Goal: Task Accomplishment & Management: Manage account settings

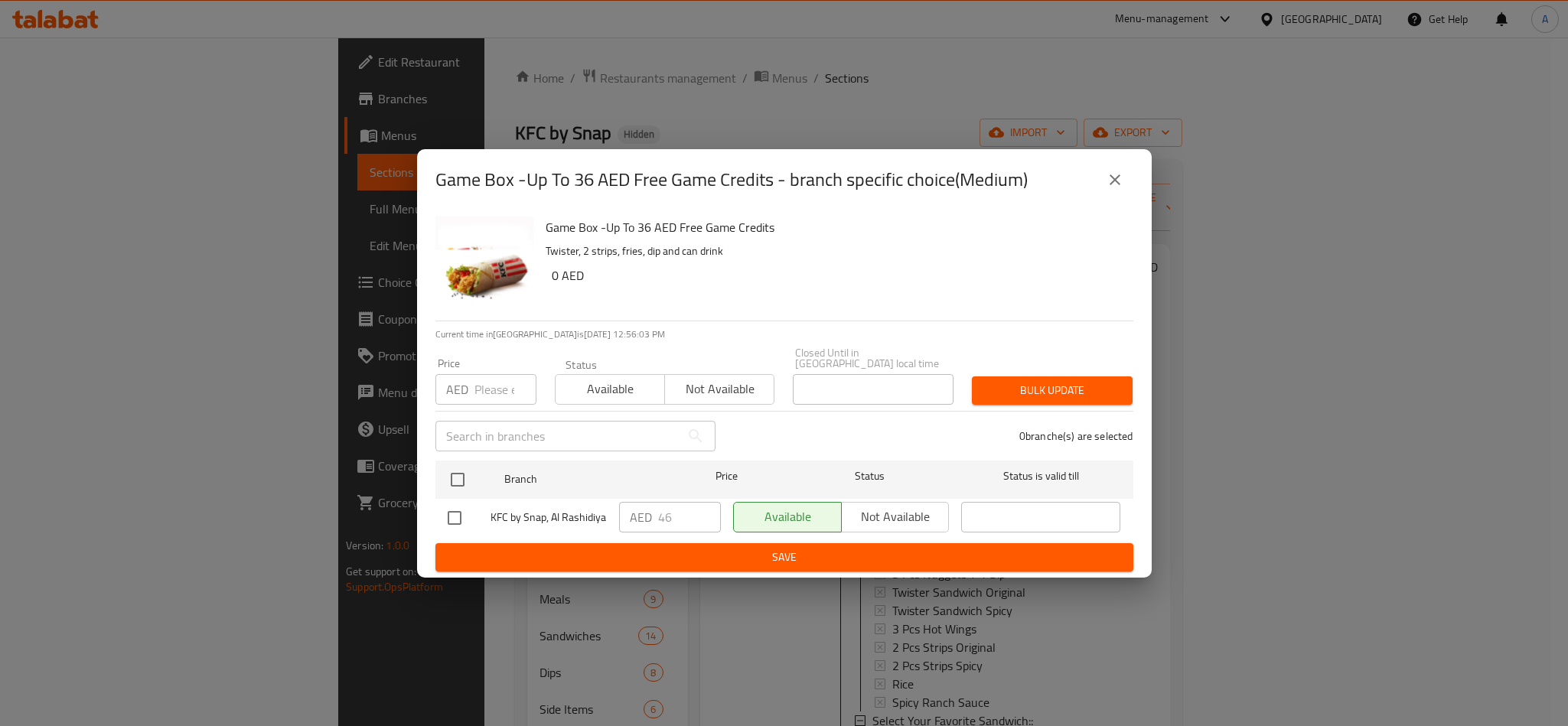
click at [1114, 181] on icon "close" at bounding box center [1115, 179] width 11 height 11
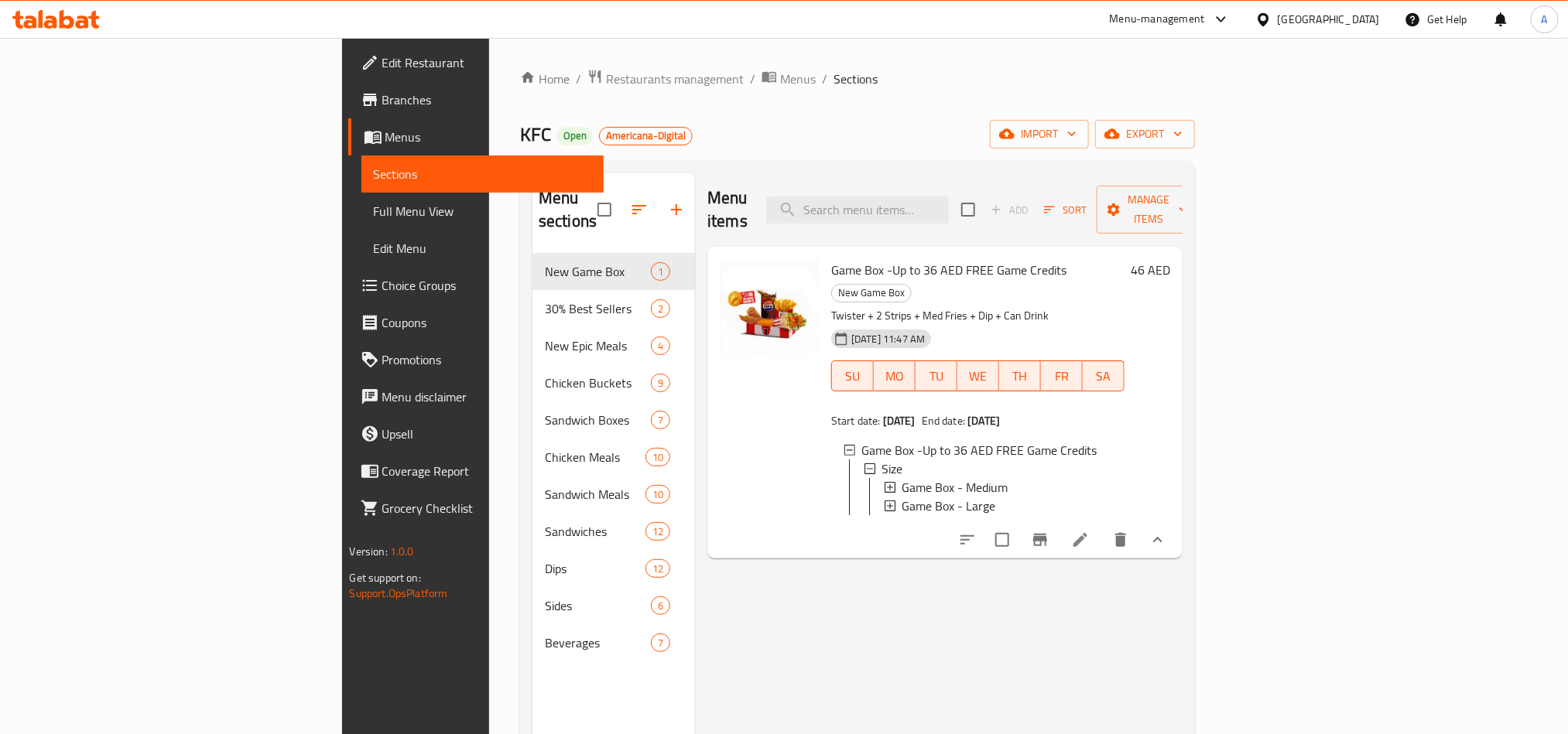
click at [1287, 17] on div "[GEOGRAPHIC_DATA]" at bounding box center [1328, 19] width 102 height 17
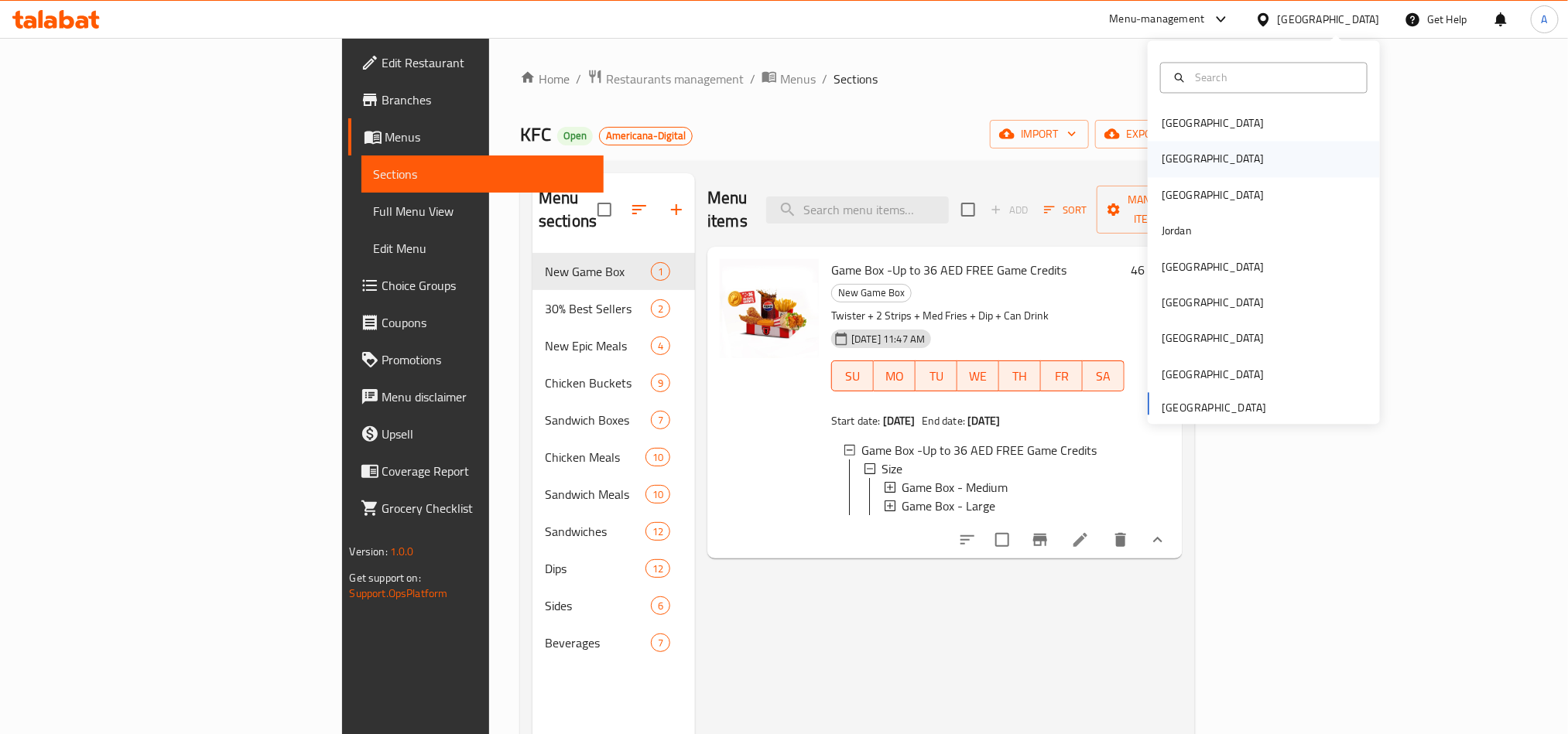
click at [1177, 154] on div "Egypt" at bounding box center [1213, 159] width 127 height 36
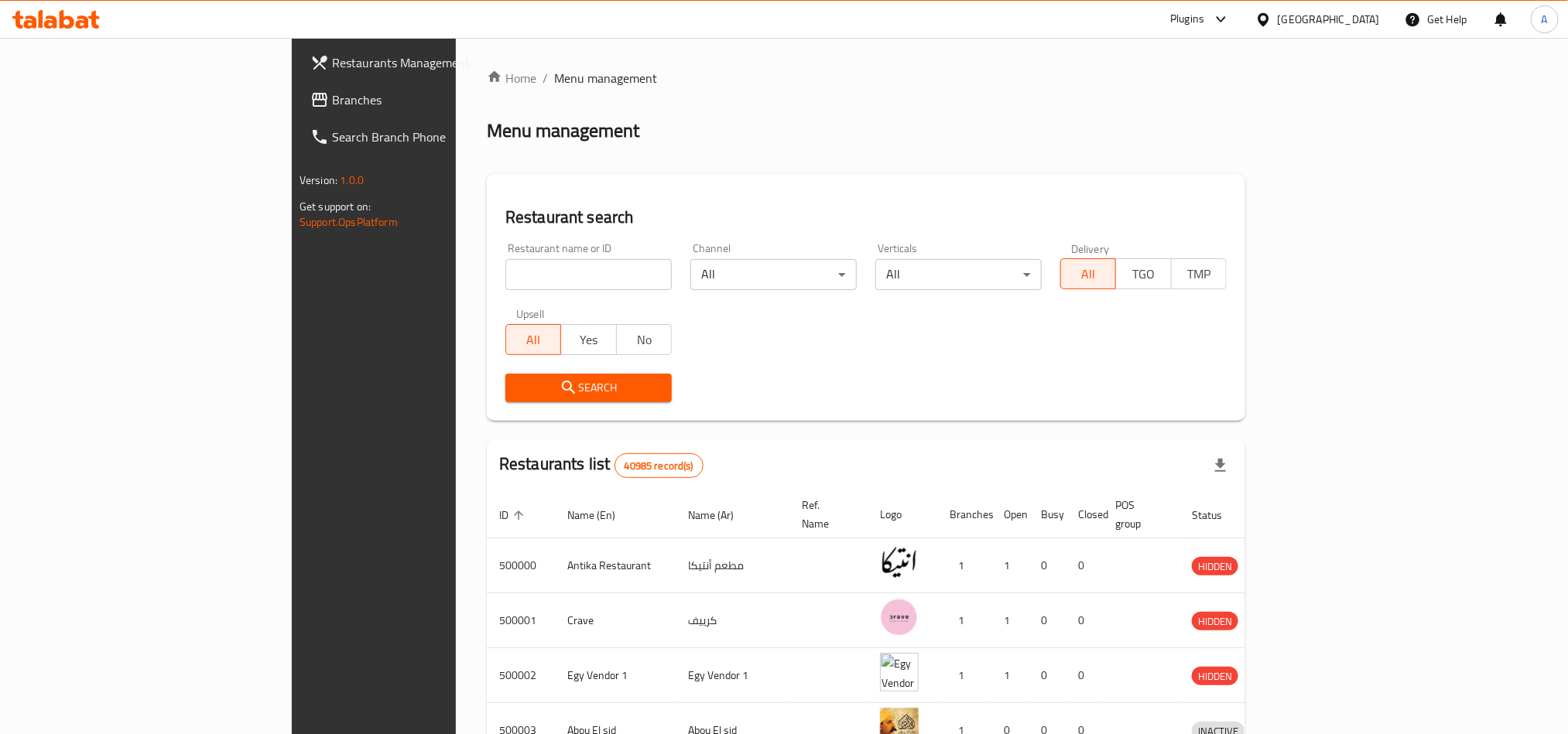
click at [332, 95] on span "Branches" at bounding box center [437, 99] width 209 height 19
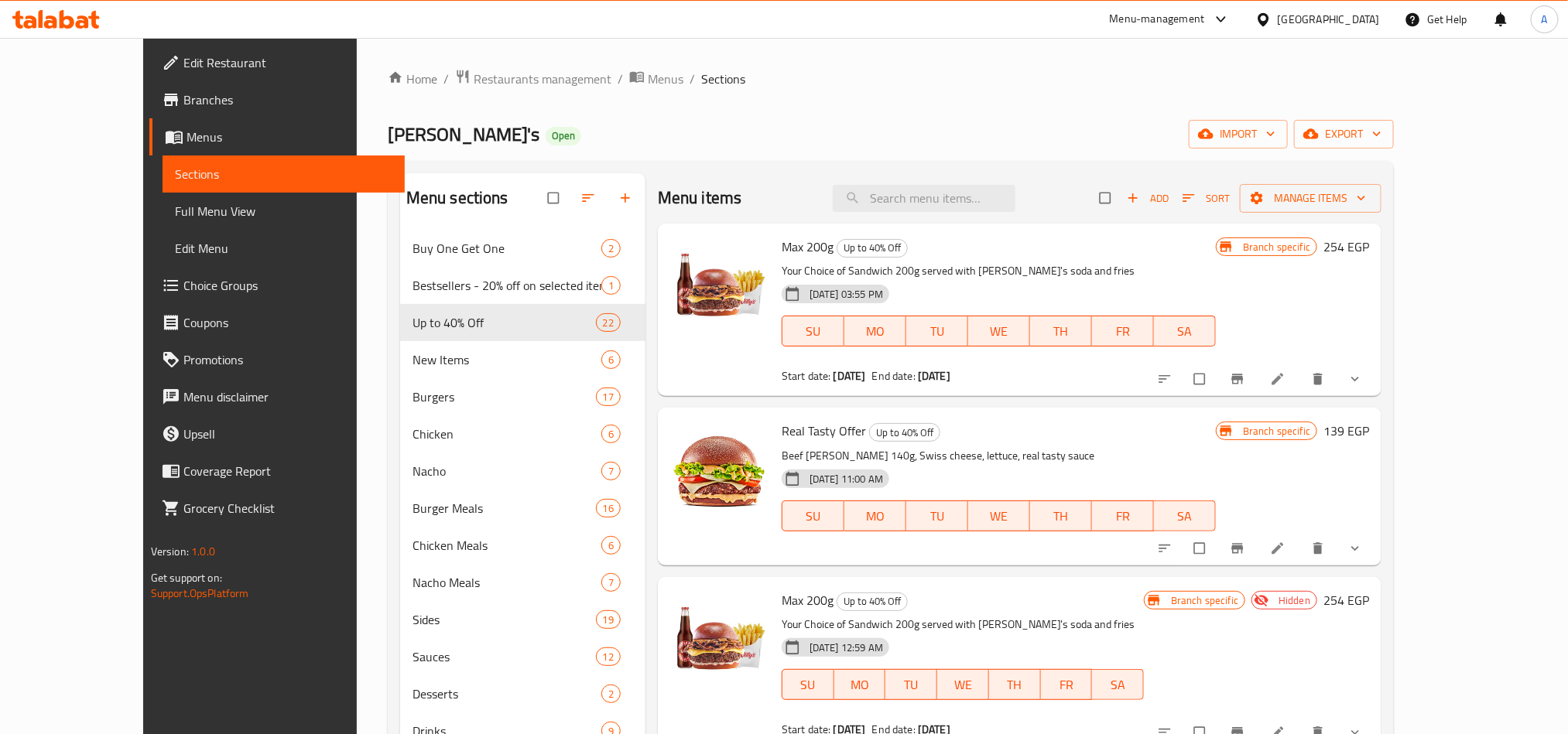
click at [966, 221] on div "Menu items Add Sort Manage items" at bounding box center [1019, 198] width 723 height 51
click at [995, 188] on input "search" at bounding box center [924, 198] width 183 height 27
paste input "Max 200g"
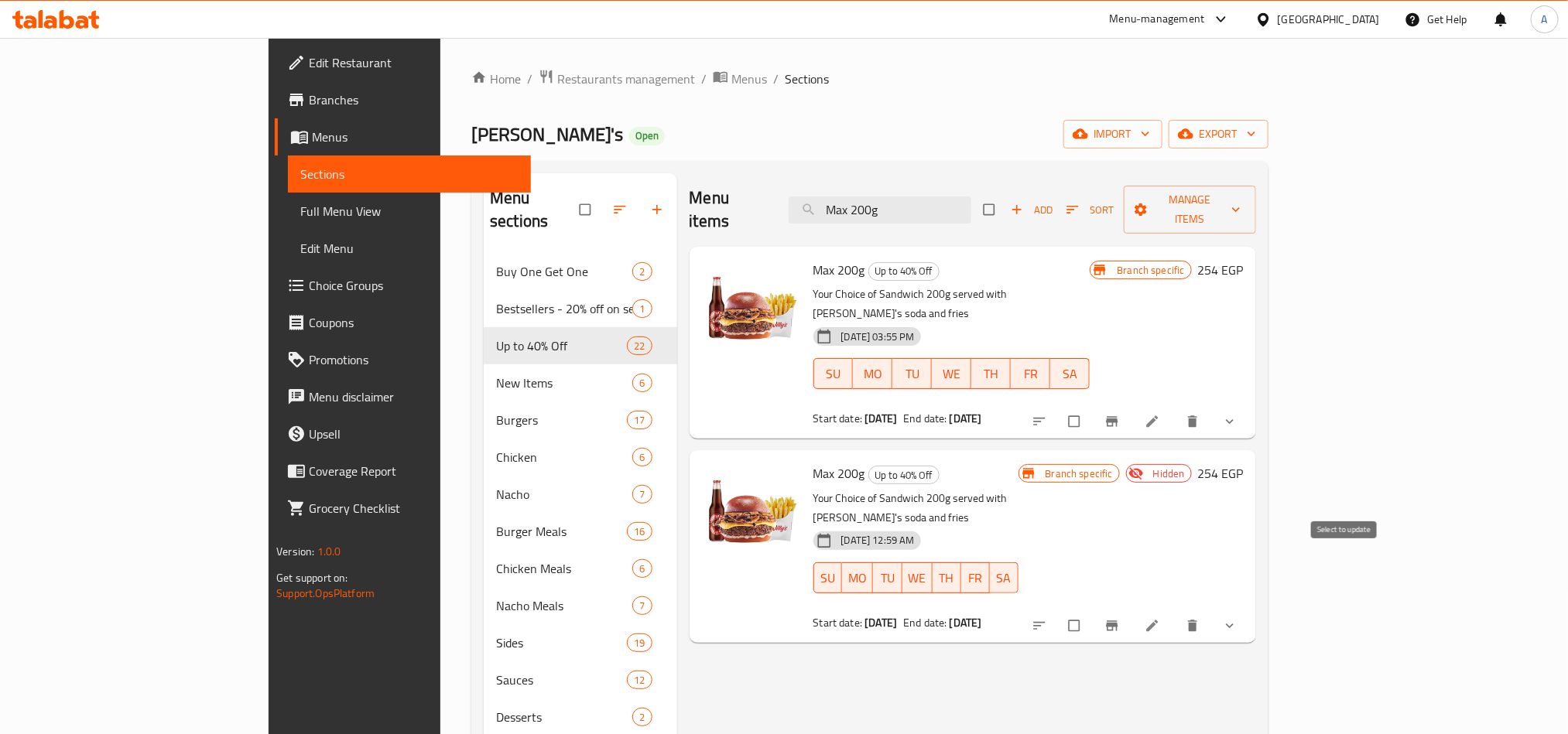
type input "Max 200g"
drag, startPoint x: 1335, startPoint y: 572, endPoint x: 1286, endPoint y: 600, distance: 56.4
click at [1092, 612] on input "checkbox" at bounding box center [1076, 627] width 33 height 30
checkbox input "true"
click at [971, 197] on input "Max 200g" at bounding box center [881, 210] width 183 height 27
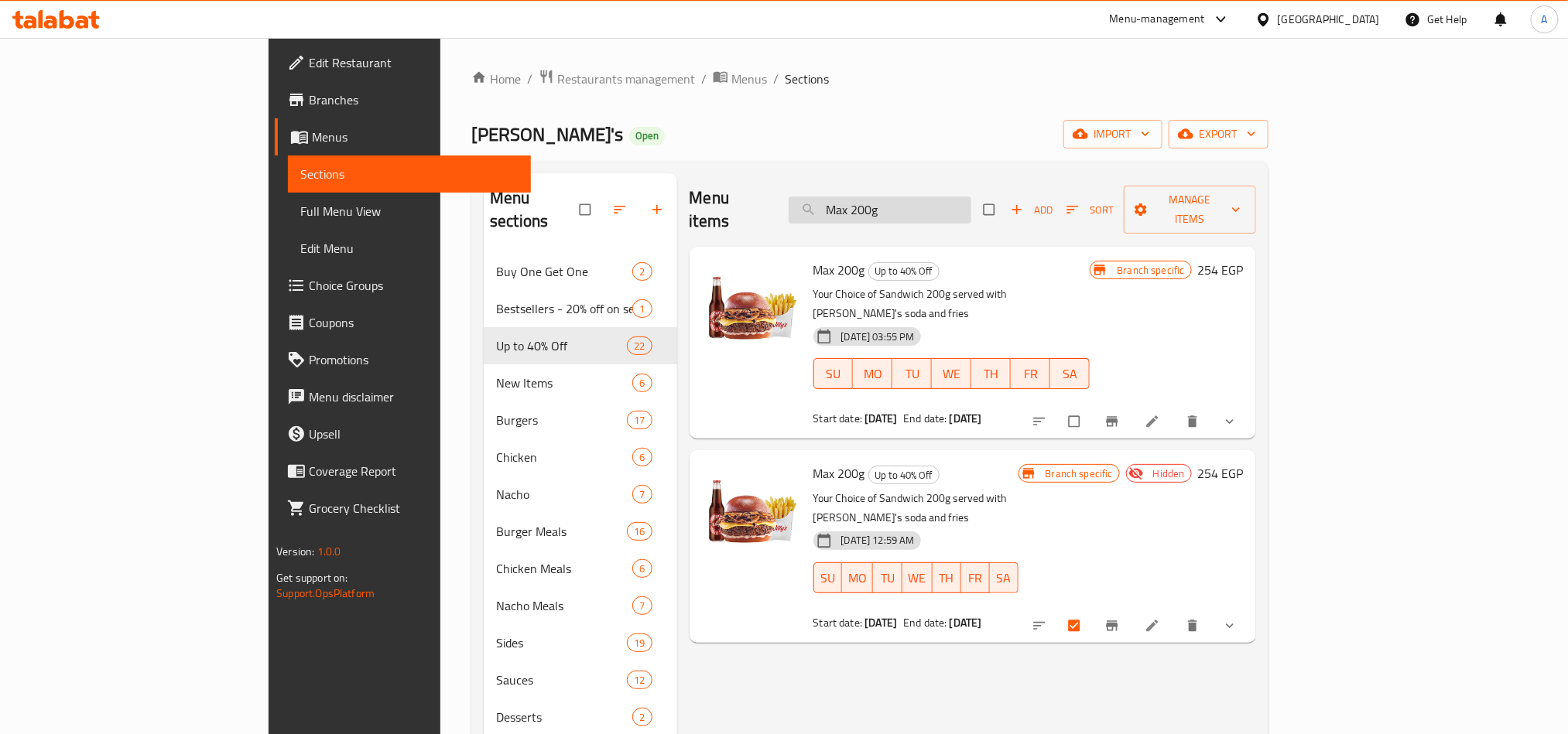
click at [971, 197] on input "Max 200g" at bounding box center [881, 210] width 183 height 27
paste input "Double Double"
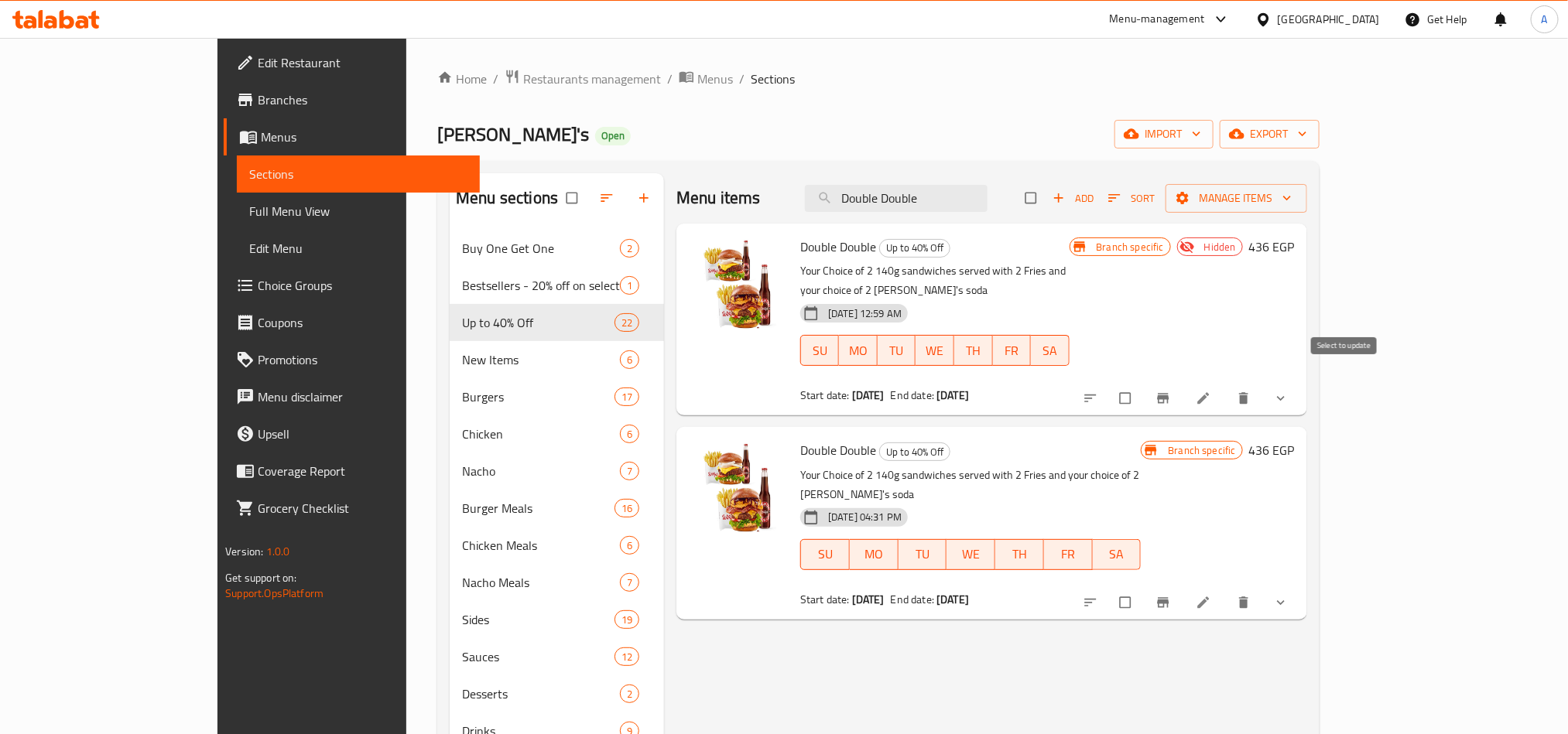
type input "Double Double"
click at [1143, 386] on input "checkbox" at bounding box center [1126, 399] width 33 height 30
checkbox input "true"
click at [959, 207] on input "Double Double" at bounding box center [896, 198] width 183 height 27
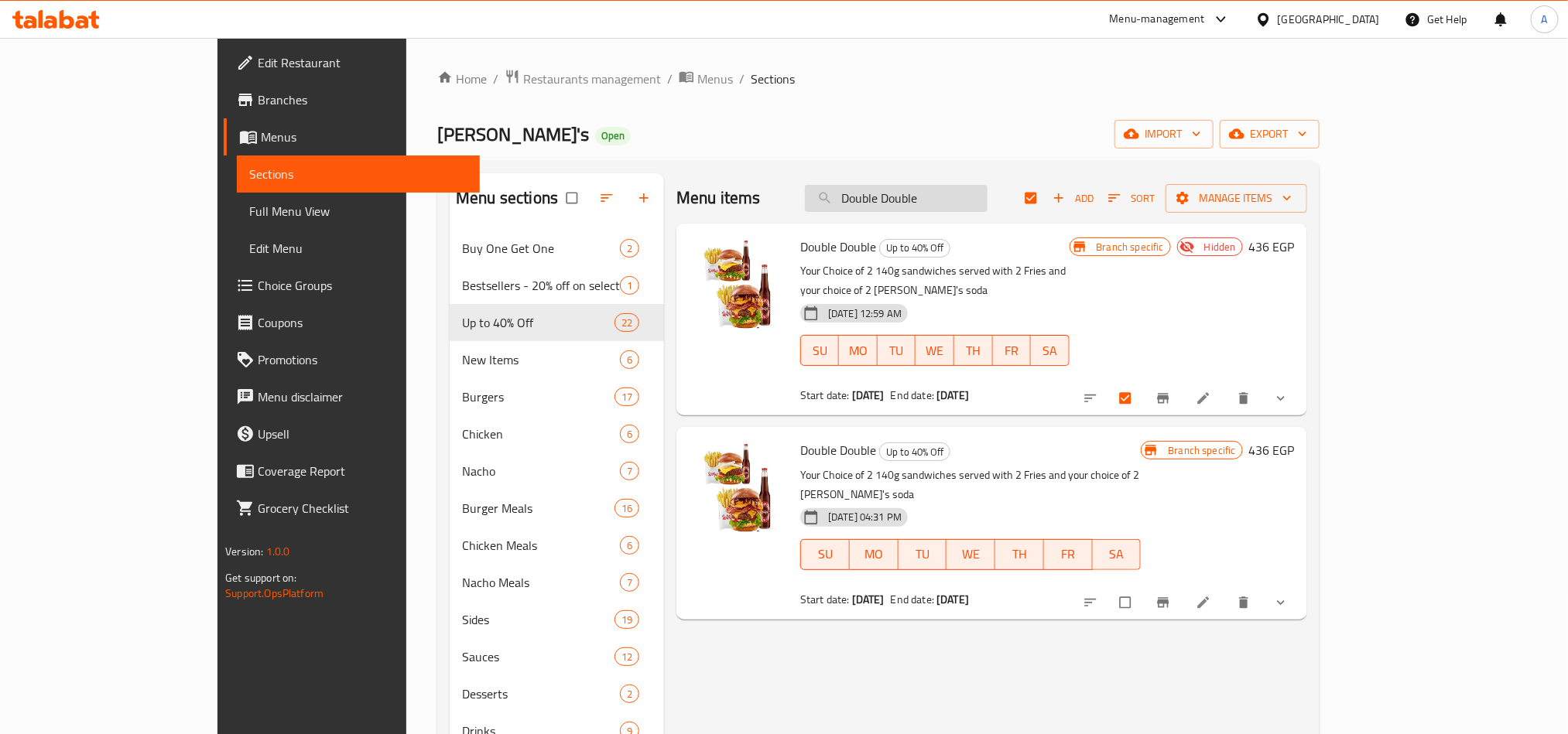
click at [959, 207] on input "Double Double" at bounding box center [896, 198] width 183 height 27
paste input "Triple Flash"
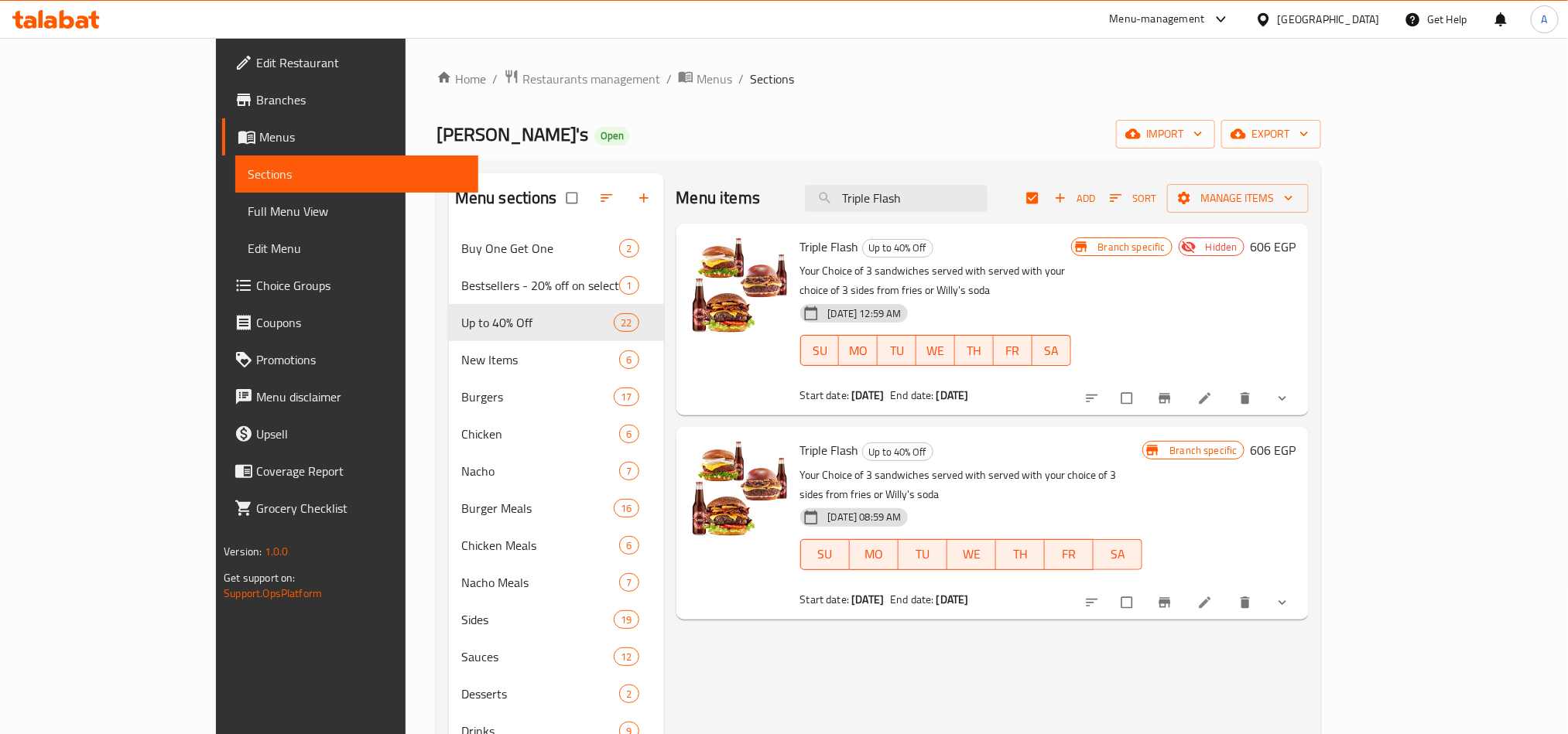
type input "Triple Flash"
click at [1145, 384] on input "checkbox" at bounding box center [1128, 399] width 33 height 30
checkbox input "true"
checkbox input "false"
click at [950, 204] on input "Triple Flash" at bounding box center [896, 198] width 183 height 27
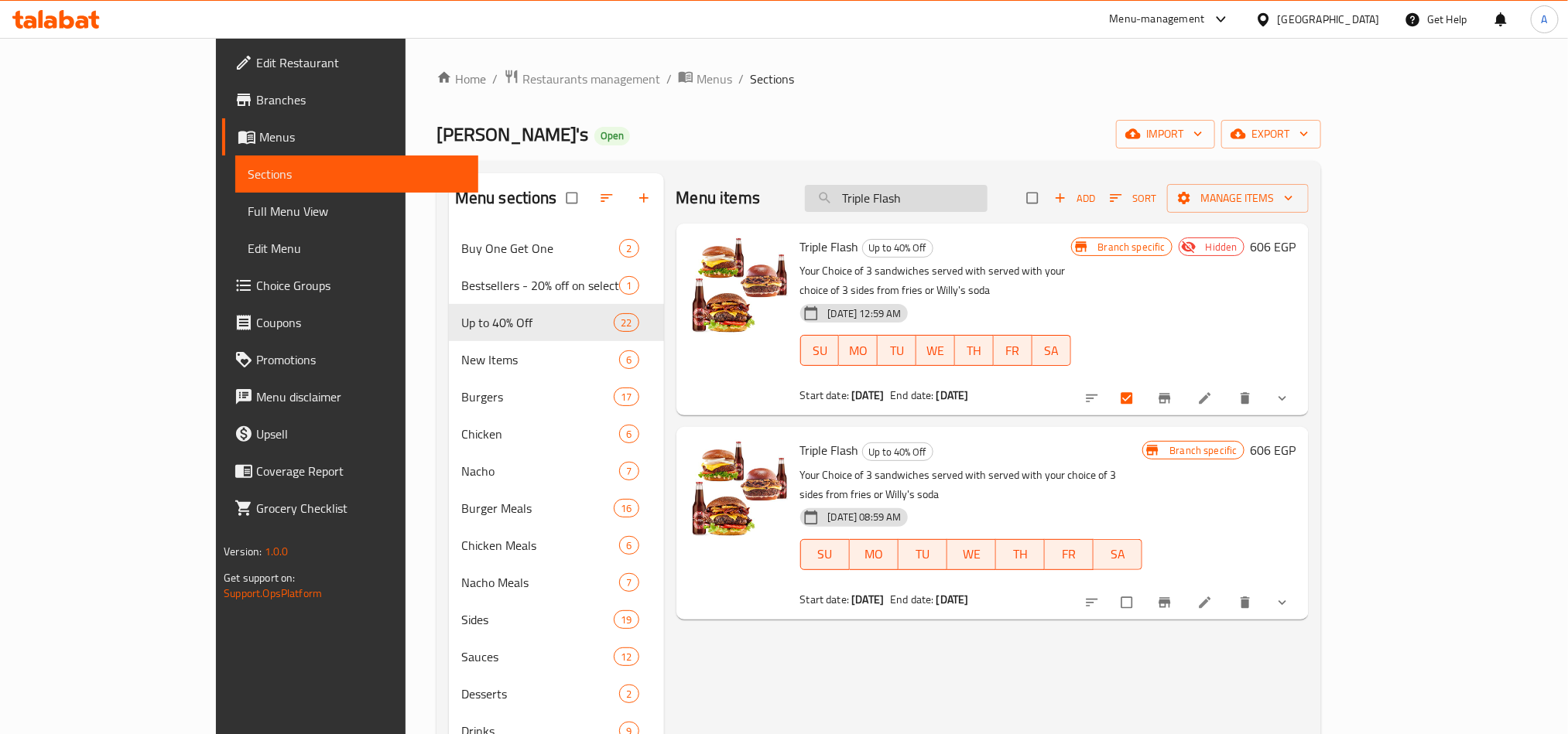
click at [950, 204] on input "Triple Flash" at bounding box center [896, 198] width 183 height 27
paste input "he 4X Bucket"
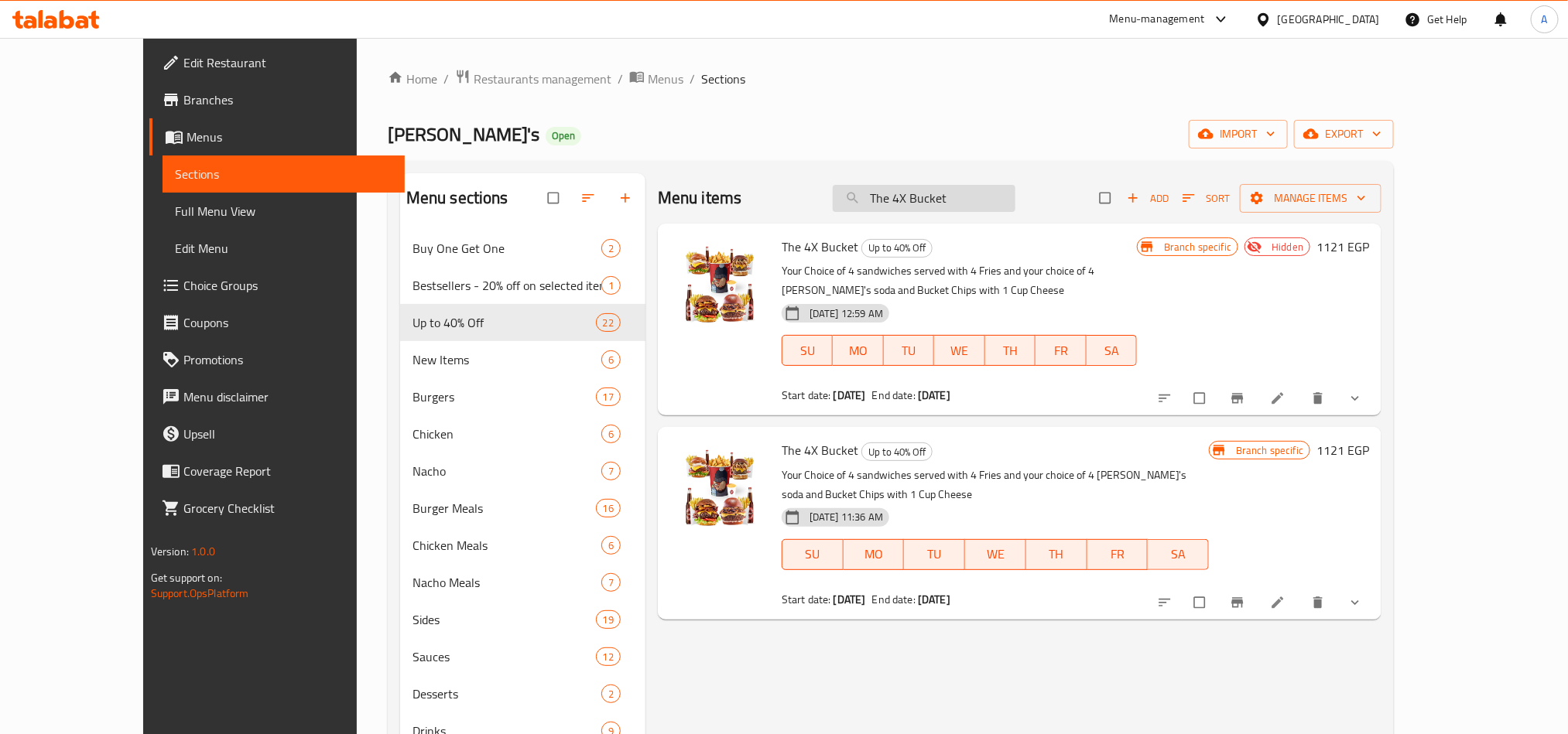
click at [955, 205] on input "The 4X Bucket" at bounding box center [924, 198] width 183 height 27
paste input "search"
type input "The 4X Bucket"
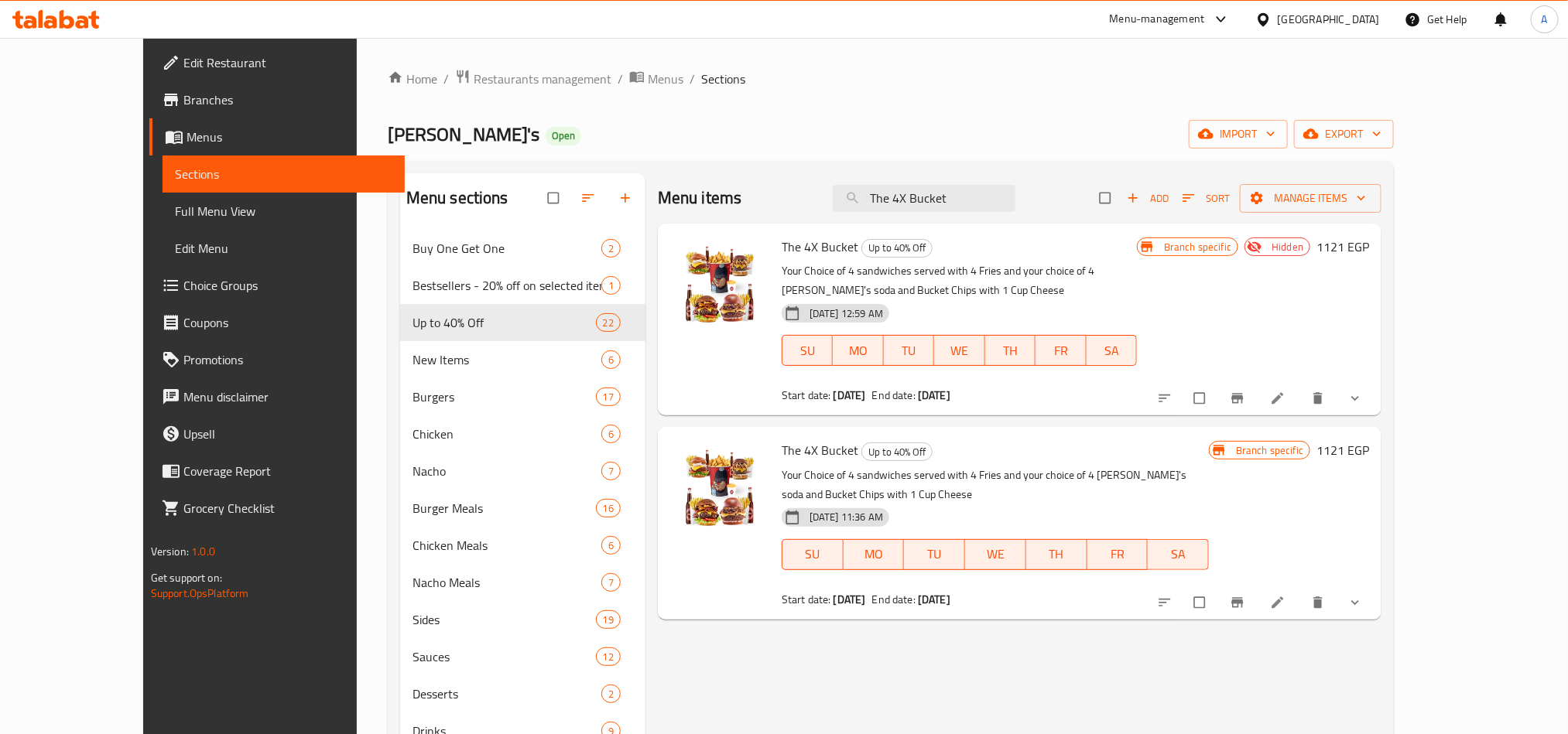
click at [1218, 386] on input "checkbox" at bounding box center [1201, 399] width 33 height 30
checkbox input "true"
click at [999, 218] on div "Menu items The 4X Bucket Add Sort Manage items" at bounding box center [1019, 198] width 723 height 51
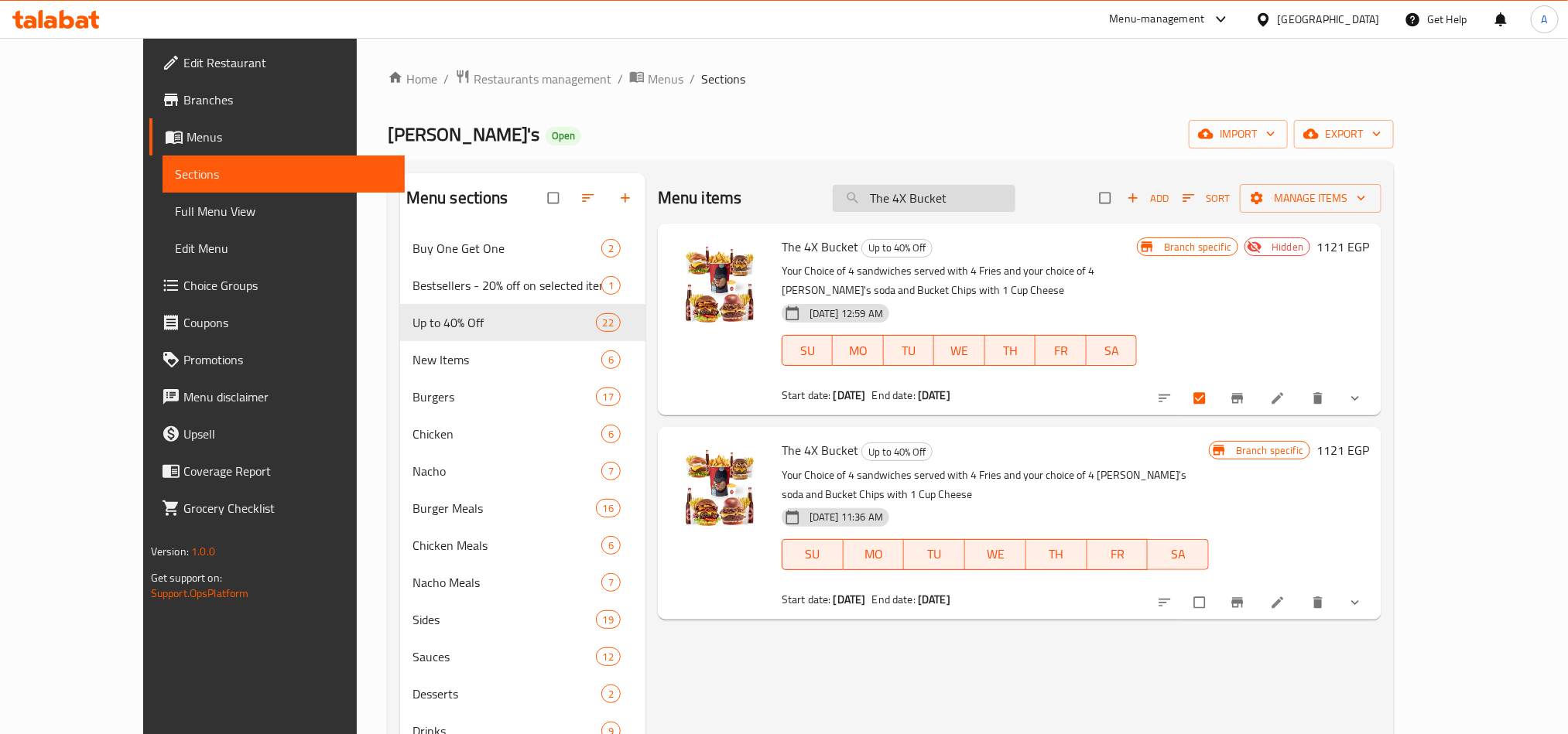
click at [1003, 209] on input "The 4X Bucket" at bounding box center [924, 198] width 183 height 27
paste input "Puff & Fly"
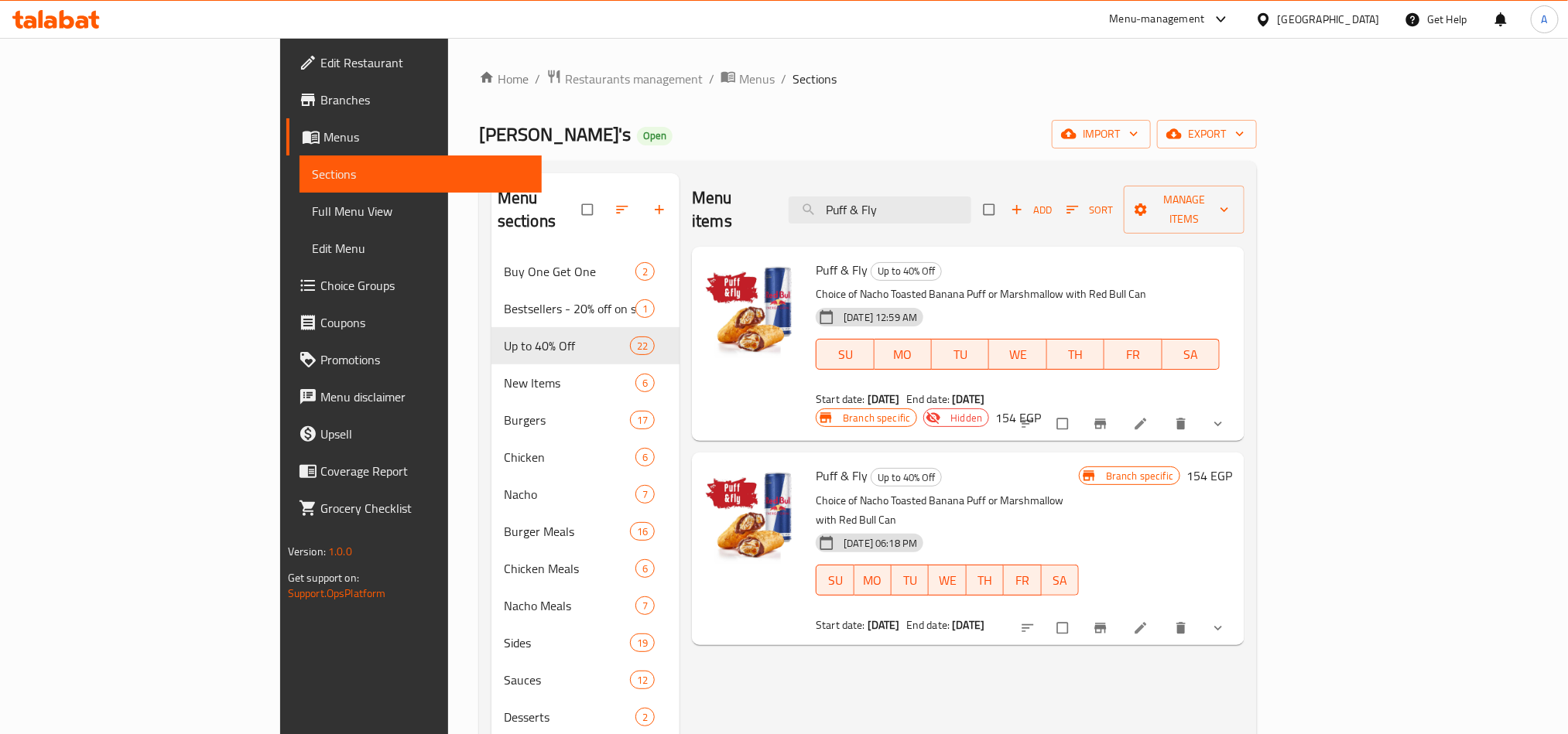
type input "Puff & Fly"
click at [1080, 410] on input "checkbox" at bounding box center [1064, 425] width 33 height 30
checkbox input "true"
click at [1232, 202] on span "Manage items" at bounding box center [1184, 209] width 96 height 39
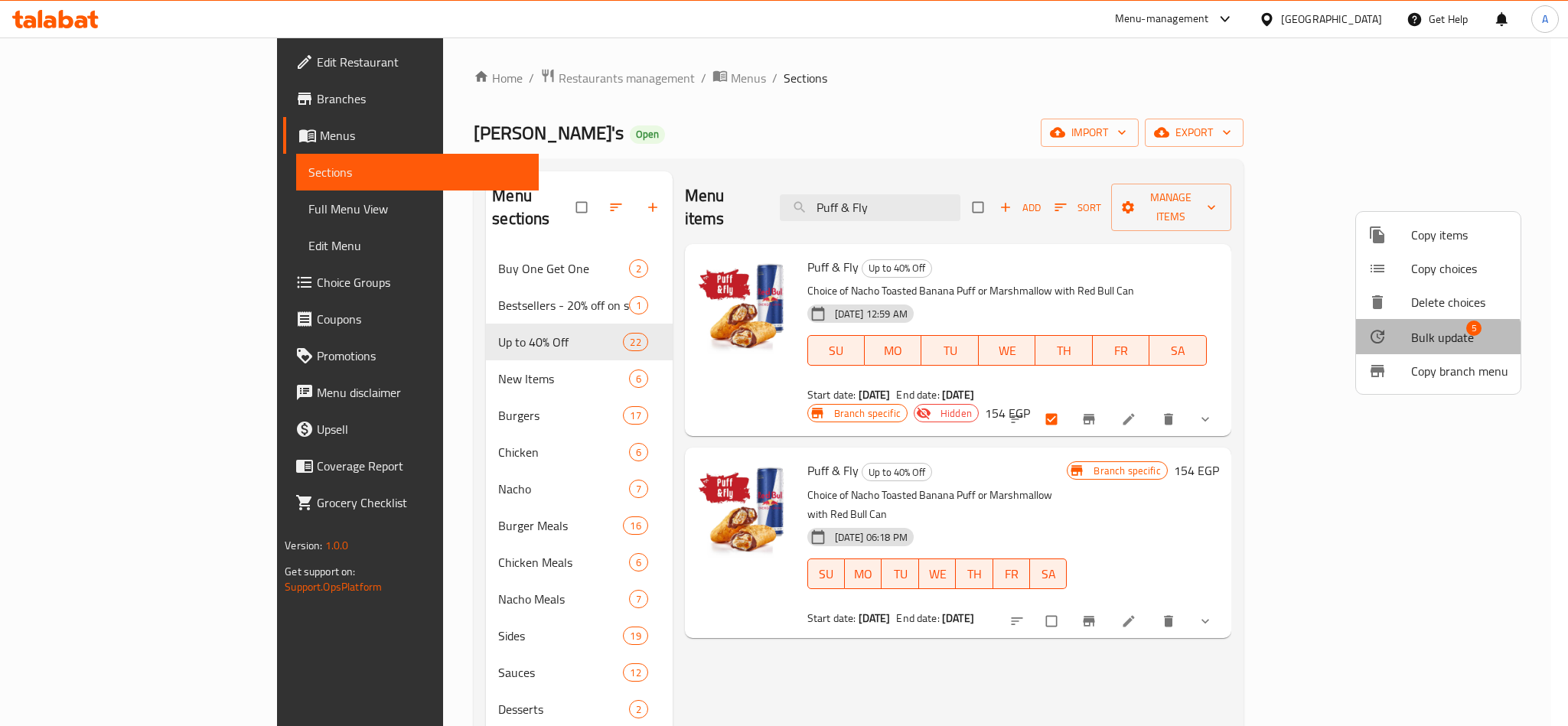
click at [1437, 342] on span "Bulk update" at bounding box center [1443, 337] width 63 height 19
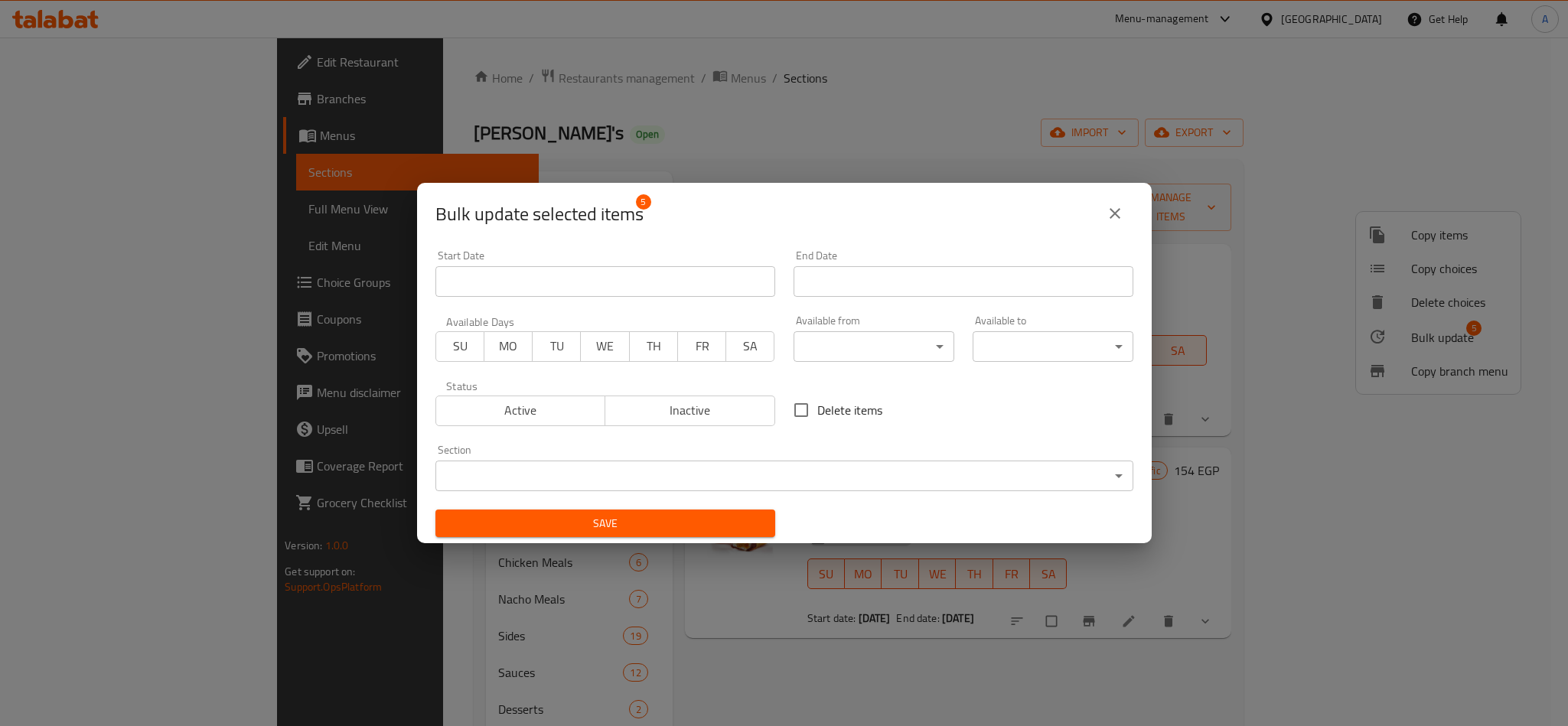
click at [806, 406] on input "Delete items" at bounding box center [801, 410] width 32 height 32
checkbox input "true"
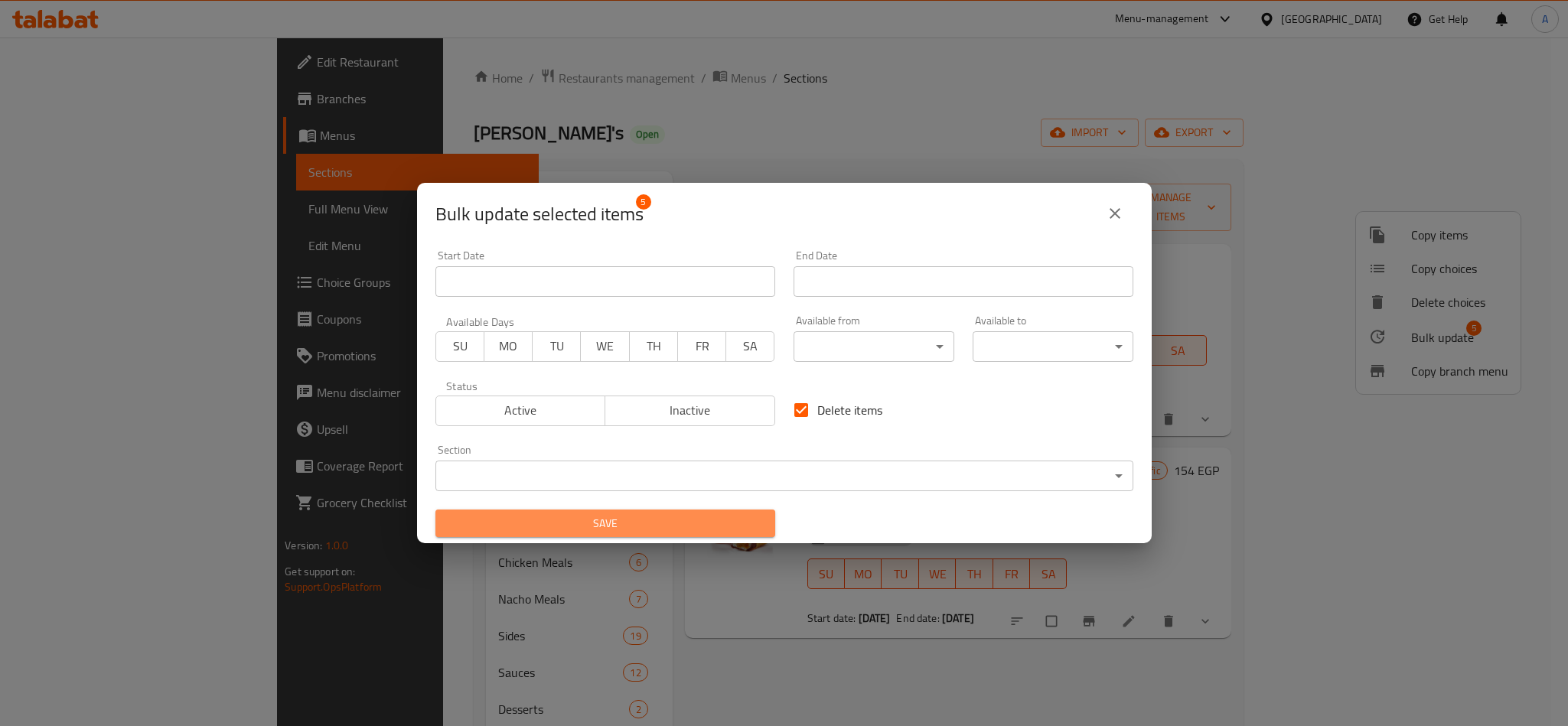
click at [633, 528] on span "Save" at bounding box center [605, 523] width 316 height 19
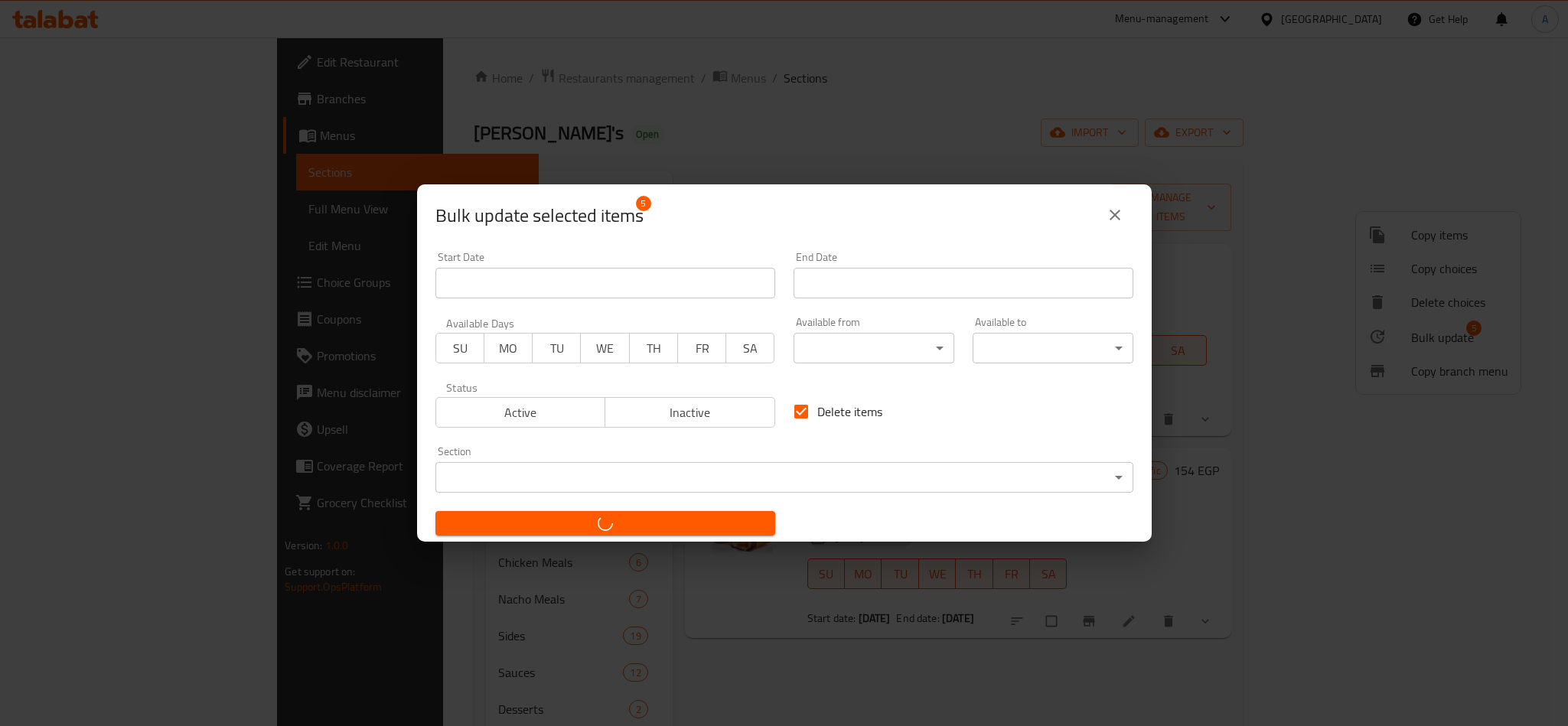
checkbox input "false"
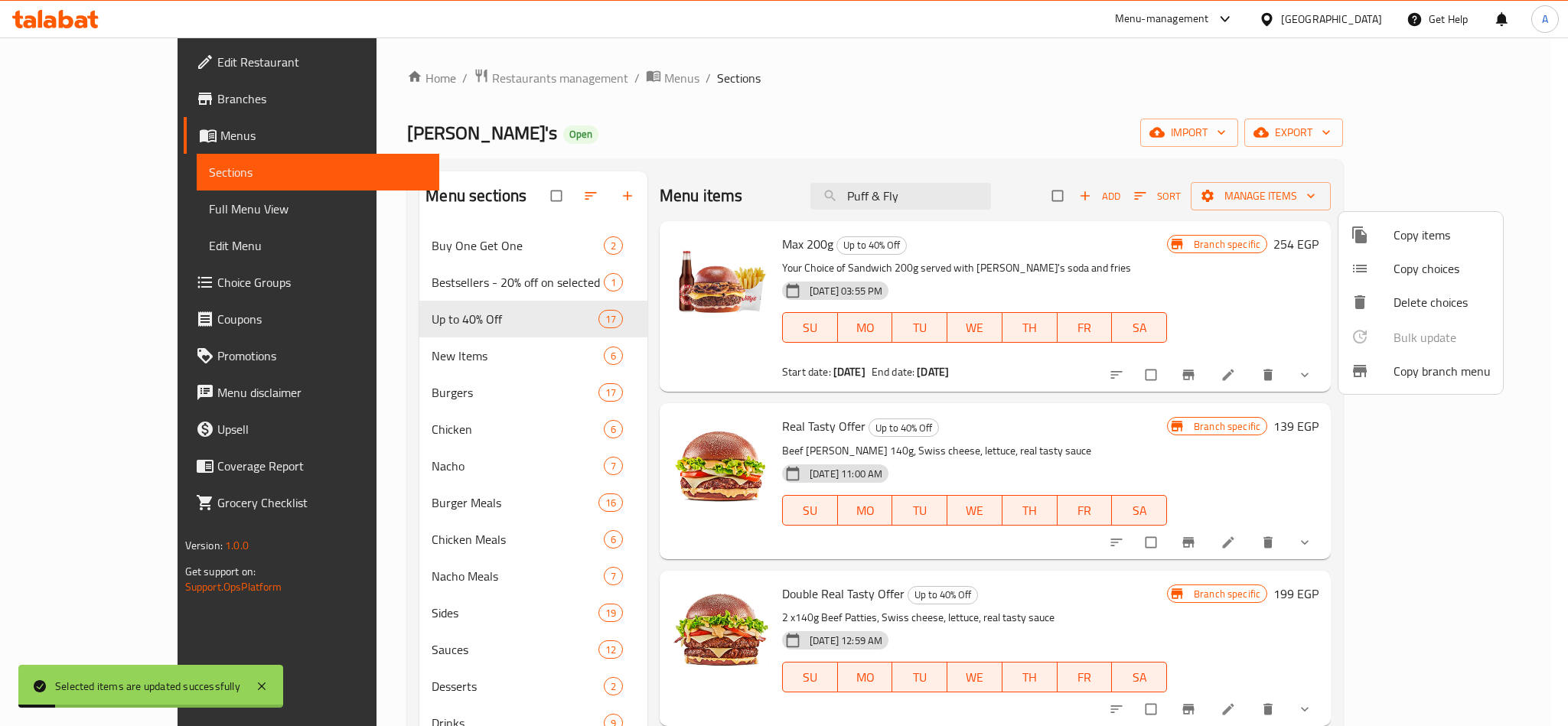
click at [951, 209] on div at bounding box center [784, 363] width 1568 height 726
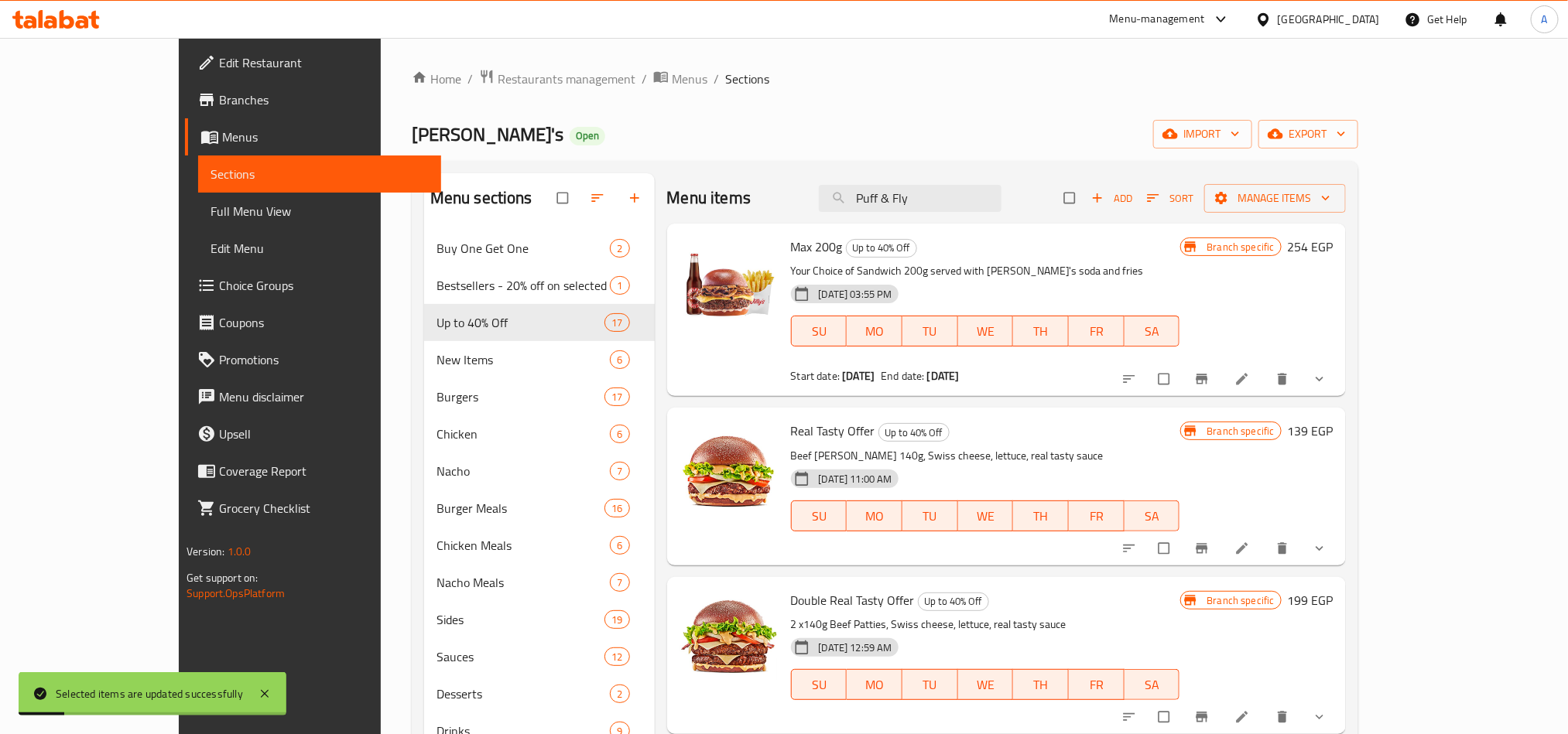
click at [962, 211] on input "Puff & Fly" at bounding box center [910, 198] width 183 height 27
click at [966, 193] on input "Puff & Fly" at bounding box center [910, 198] width 183 height 27
paste input "Puff & Fly"
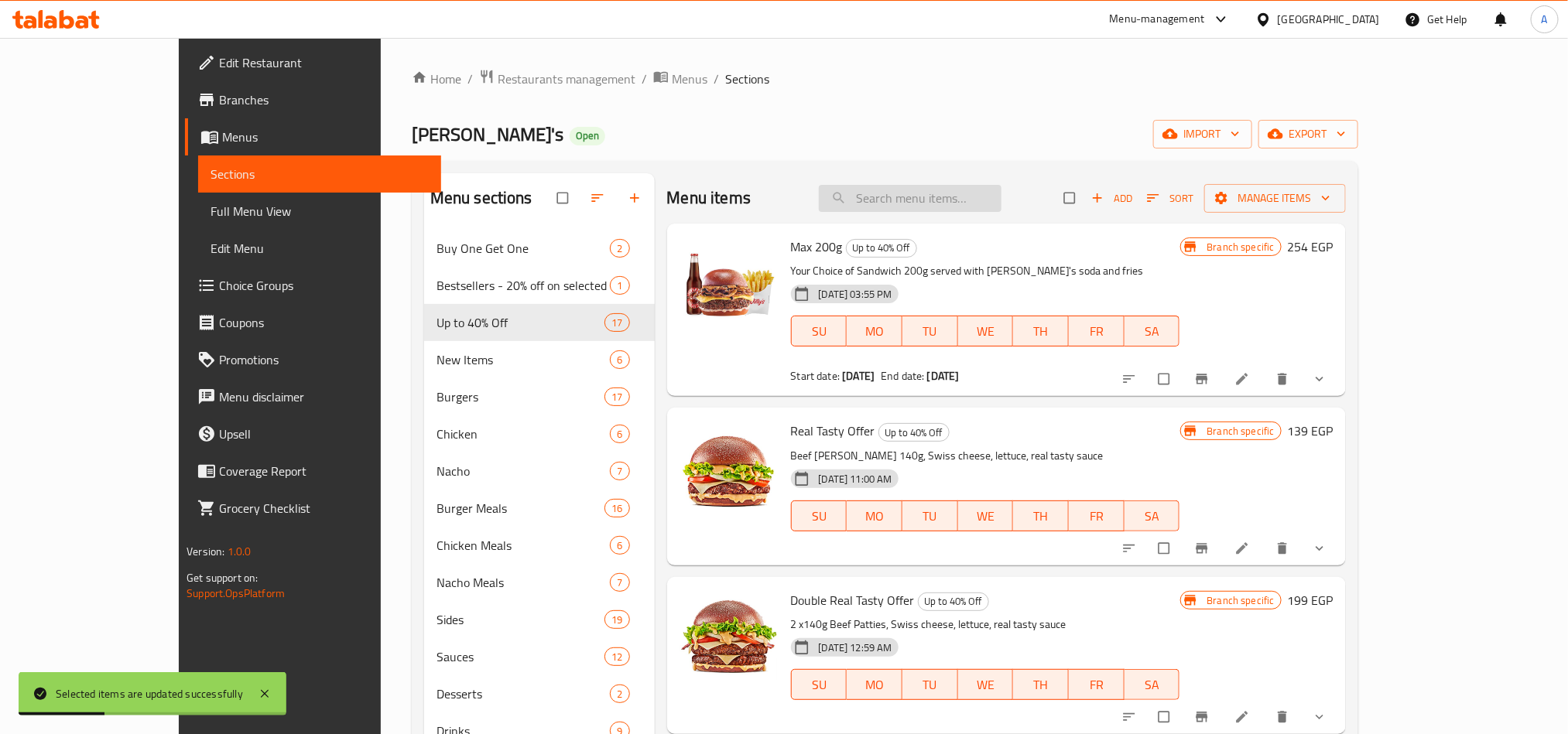
type input "Puff & Fly"
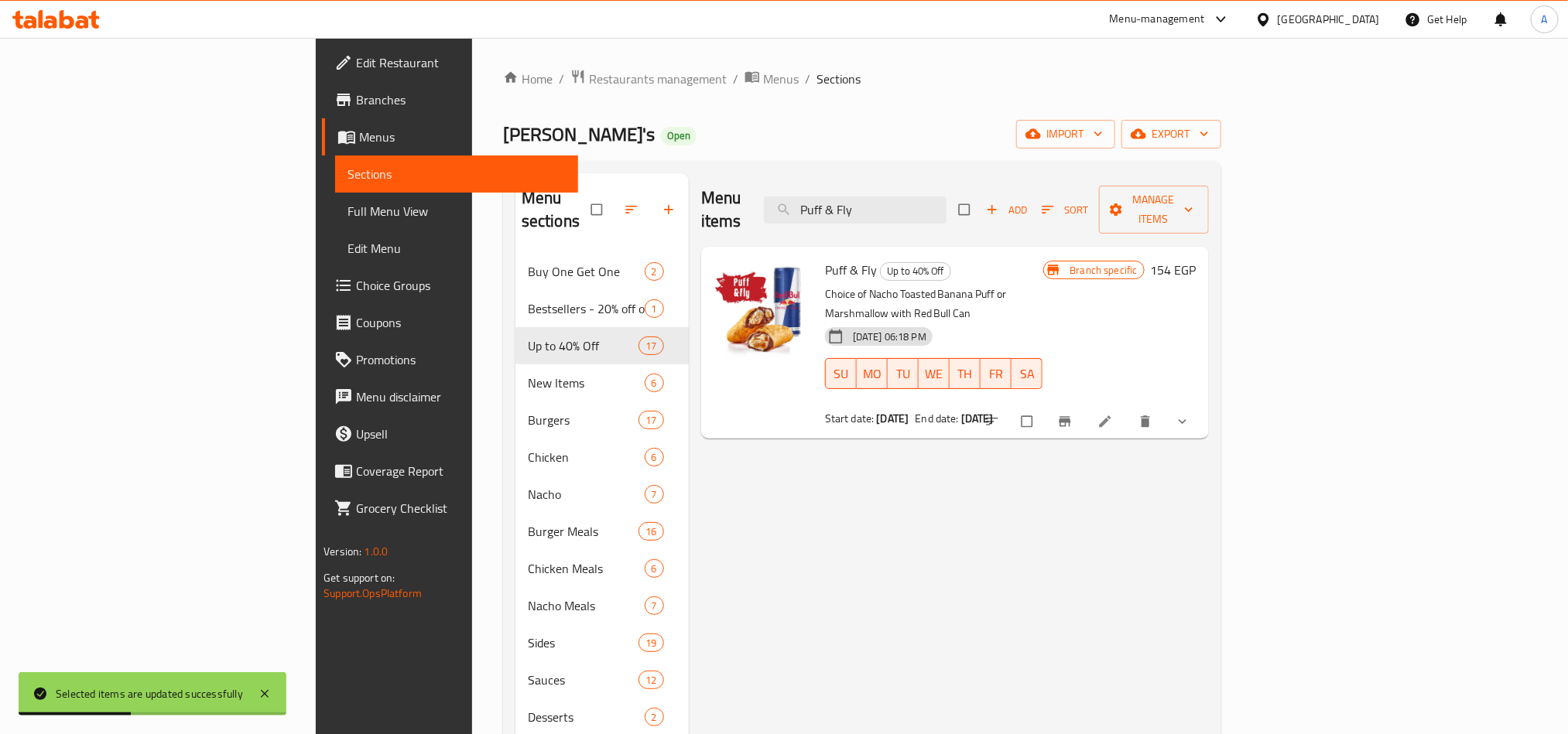
click at [1110, 118] on div "Home / Restaurants management / Menus / Sections Willy's Open import export Men…" at bounding box center [863, 494] width 718 height 851
